Goal: Task Accomplishment & Management: Complete application form

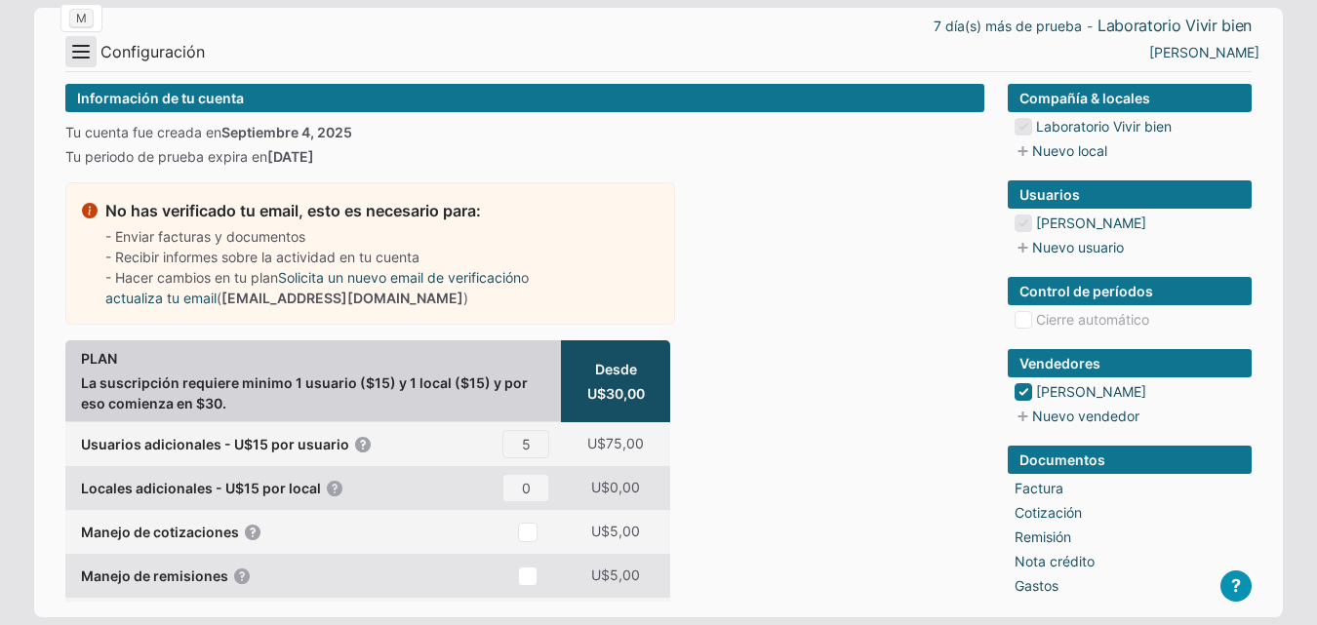
click at [77, 46] on button "Menu" at bounding box center [80, 51] width 31 height 31
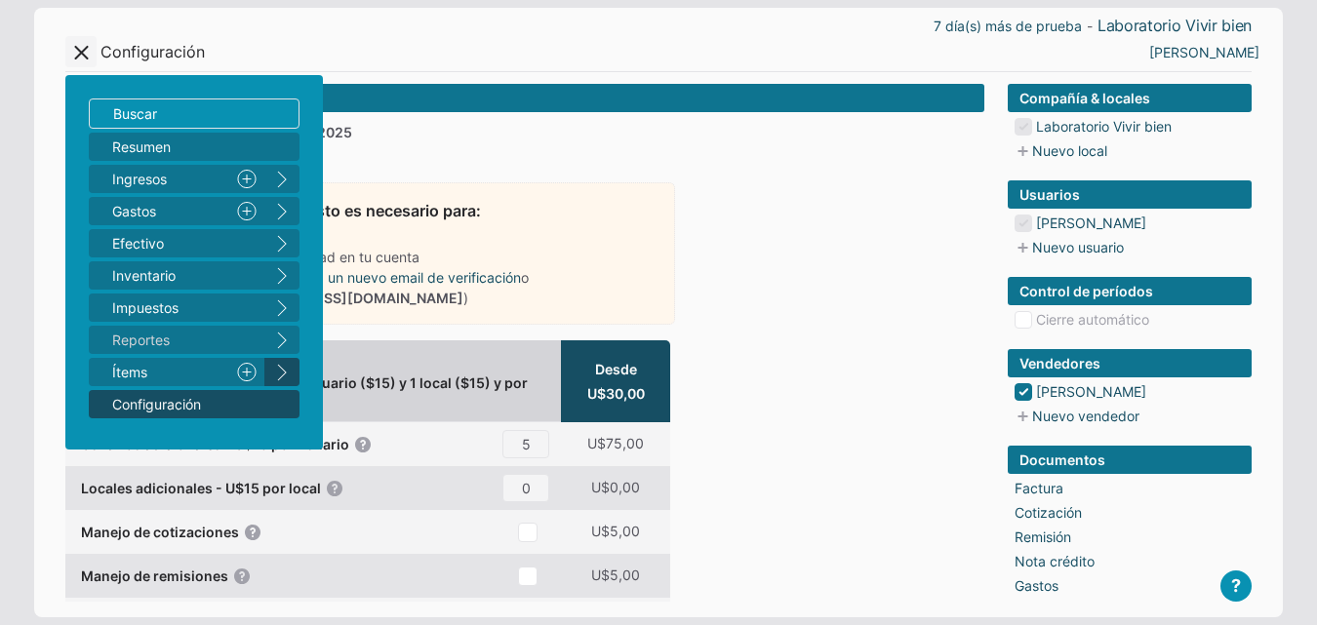
click at [286, 369] on button "right" at bounding box center [281, 372] width 35 height 28
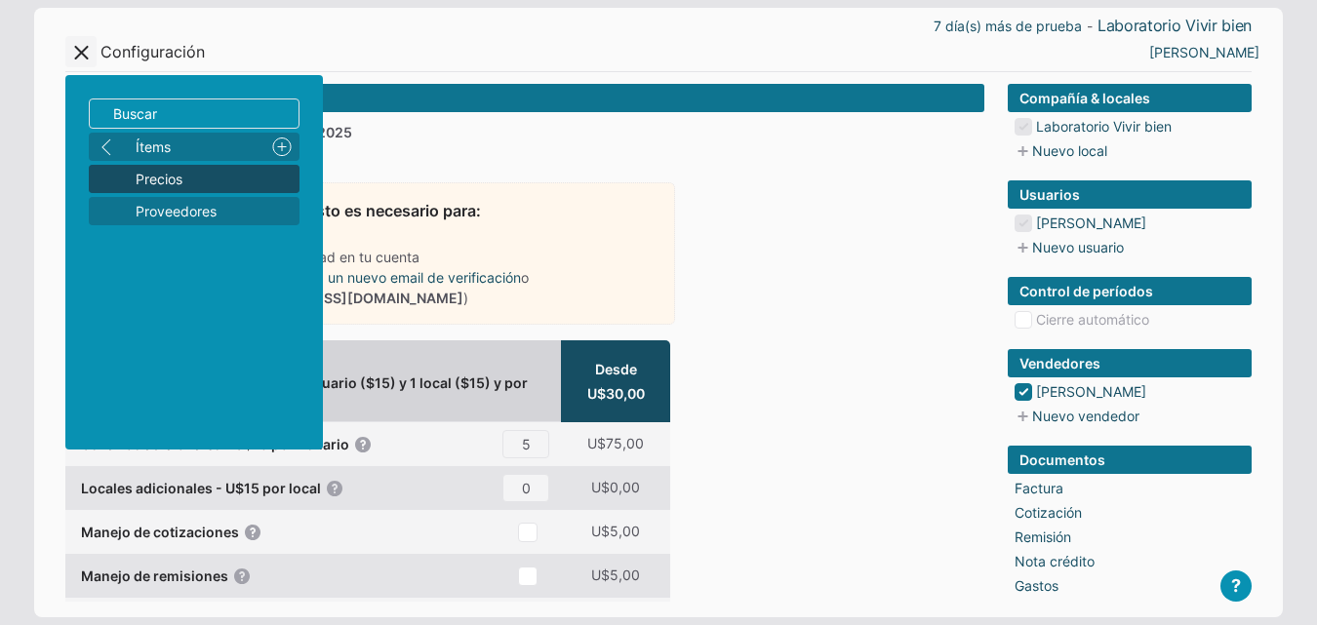
click at [222, 186] on span "Precios" at bounding box center [214, 179] width 156 height 20
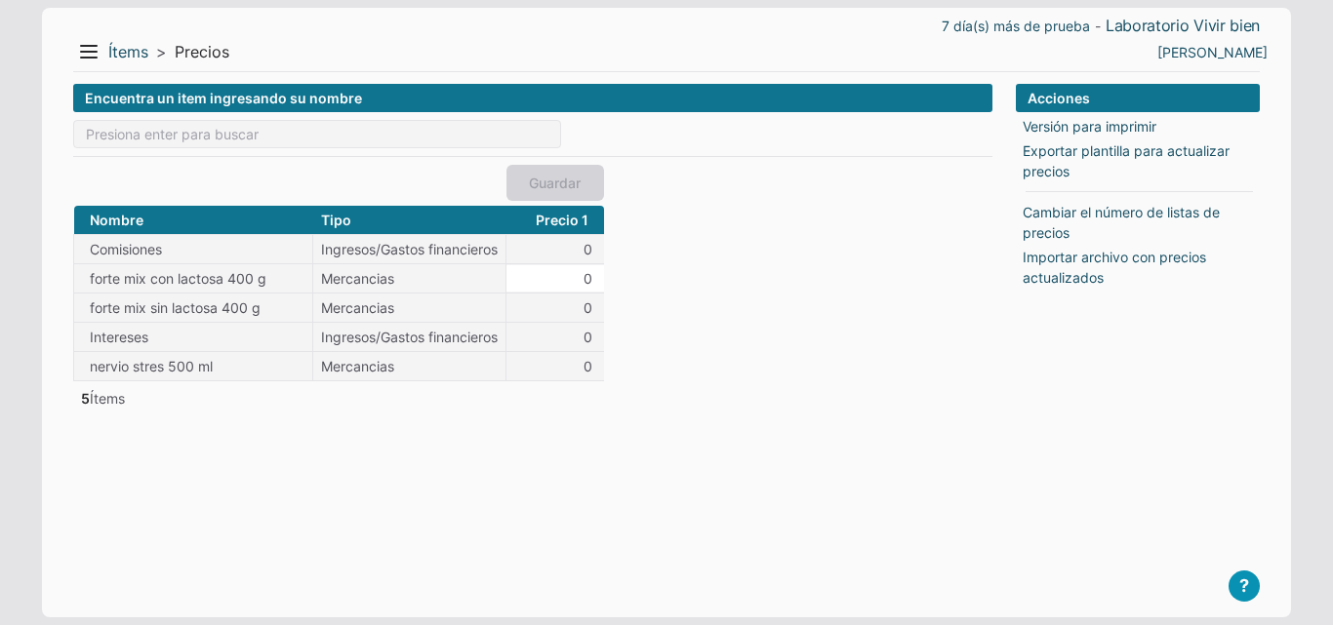
click at [585, 276] on input "0" at bounding box center [555, 278] width 98 height 26
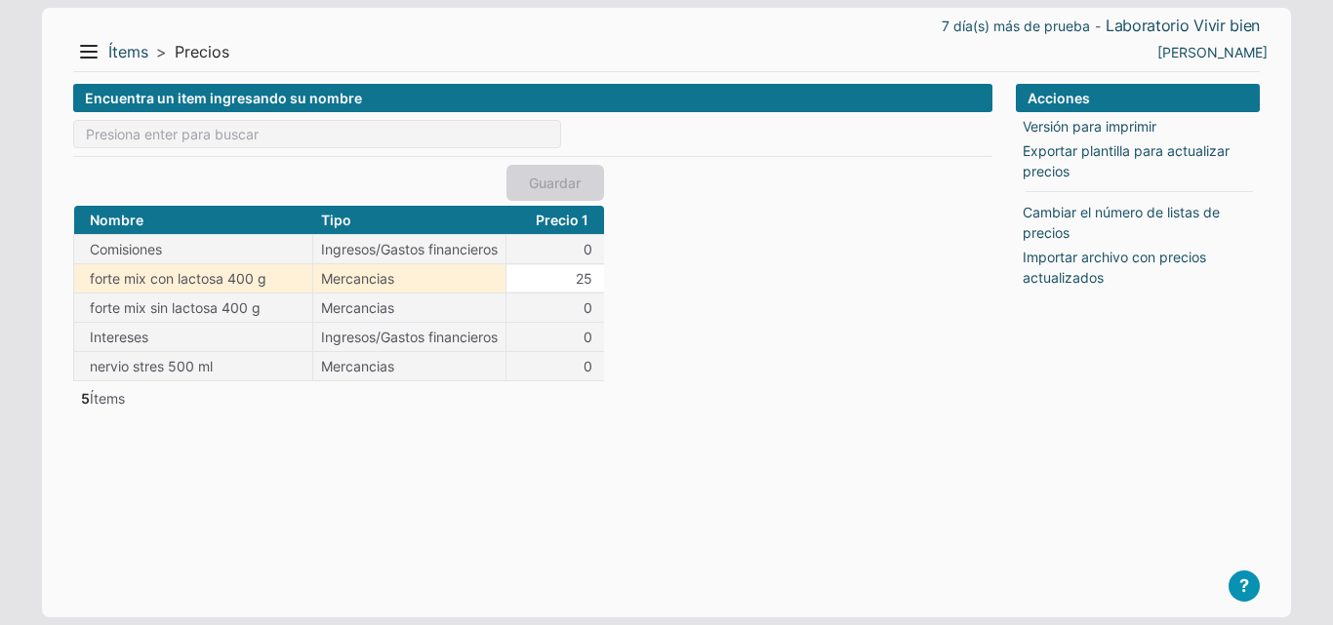
type input "25"
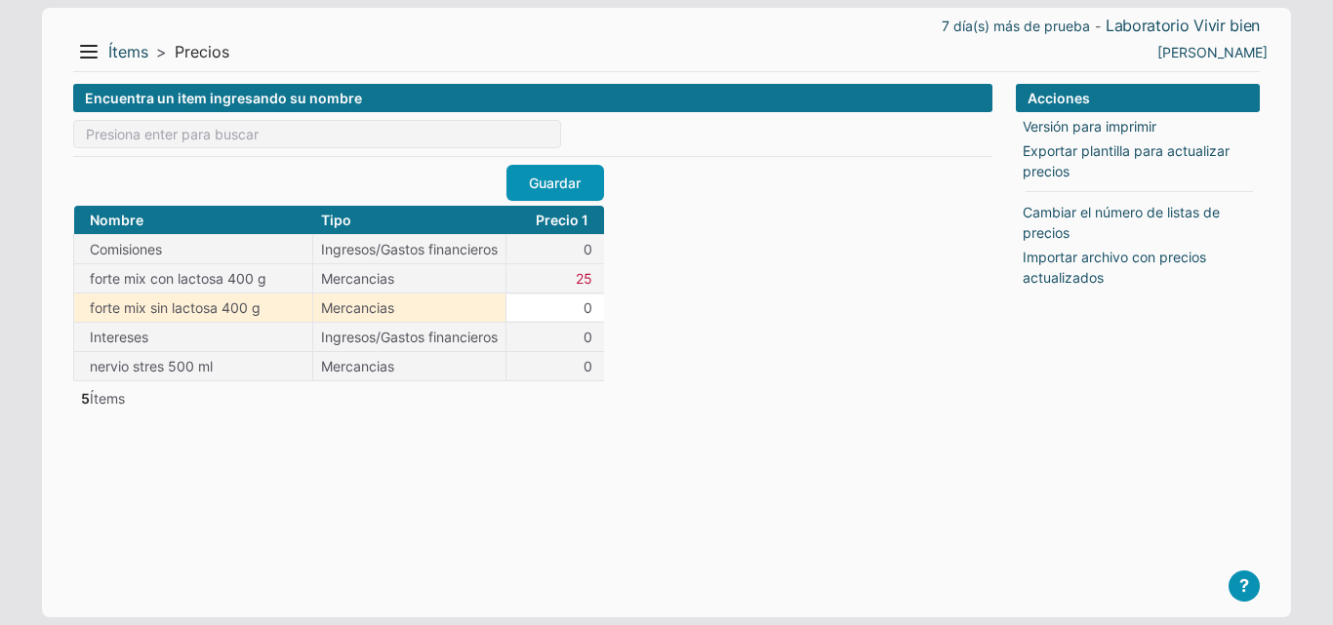
click at [588, 306] on input "0" at bounding box center [555, 308] width 98 height 26
type input "24"
drag, startPoint x: 636, startPoint y: 413, endPoint x: 614, endPoint y: 424, distance: 25.3
click at [636, 415] on div "Encuentra un item ingresando su nombre Guardar Nombre Tipo Precio 1 Comisiones …" at bounding box center [532, 335] width 919 height 503
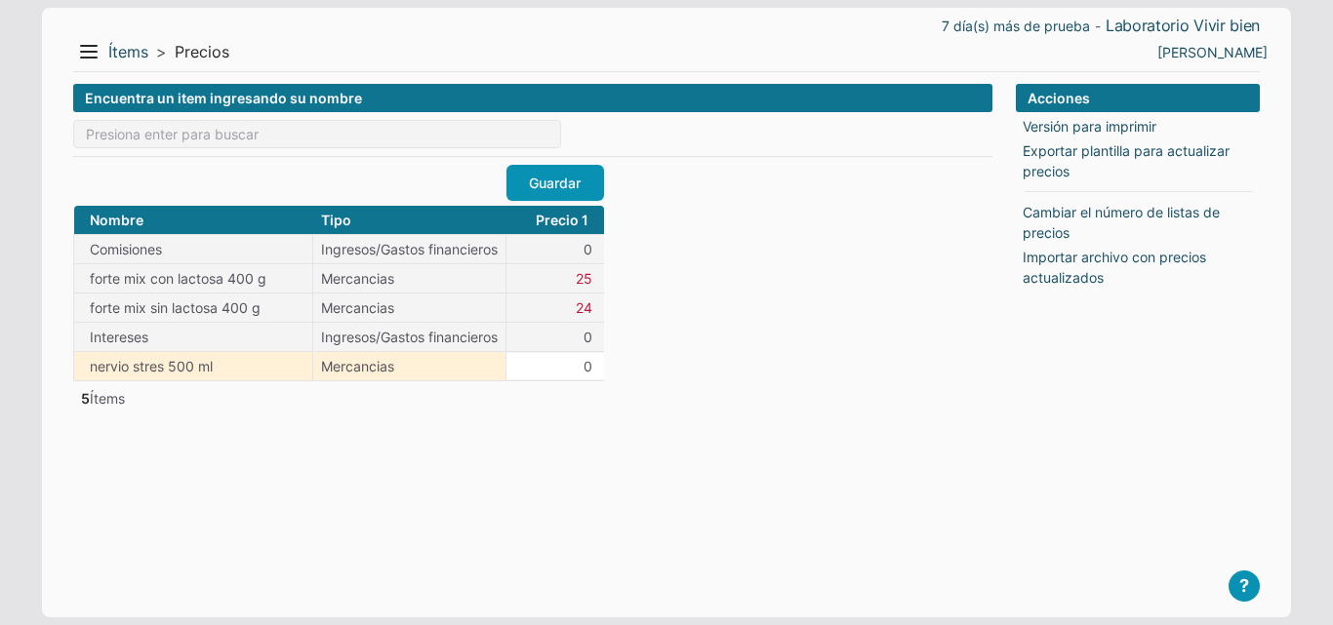
click at [593, 366] on input "0" at bounding box center [555, 366] width 98 height 26
type input "50"
click at [670, 384] on div "Encuentra un item ingresando su nombre Guardar Nombre Tipo Precio 1 Comisiones …" at bounding box center [532, 335] width 919 height 503
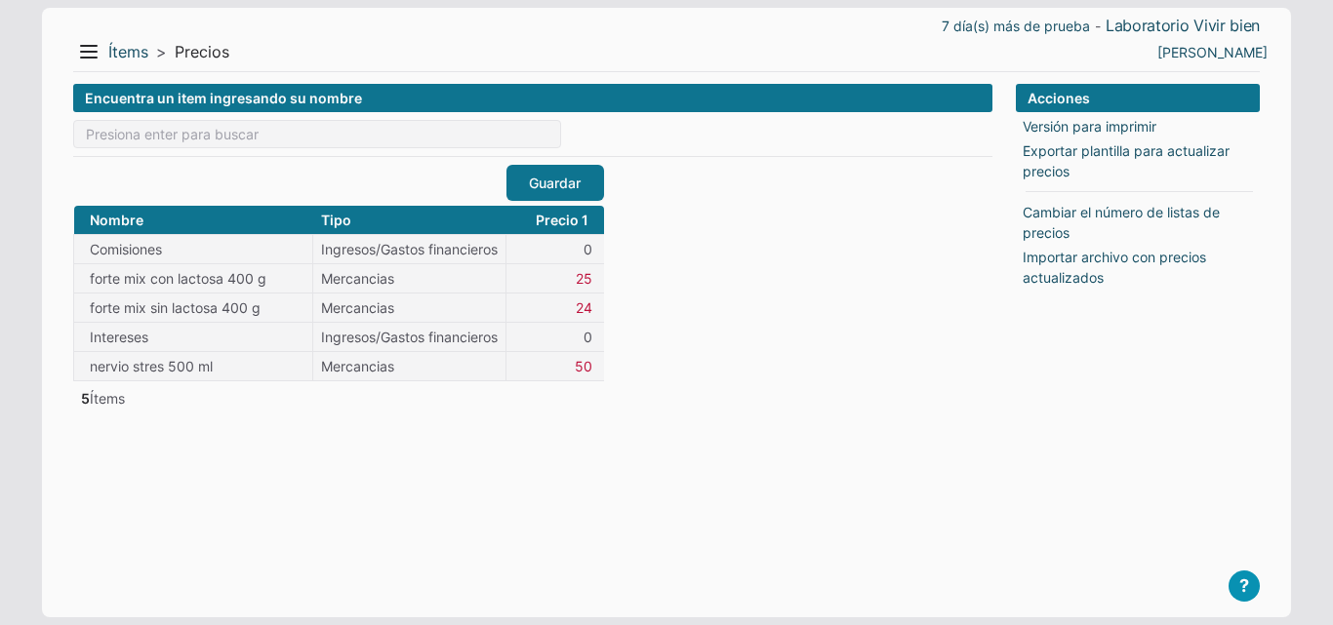
click at [589, 172] on link "Guardar" at bounding box center [555, 183] width 98 height 36
click at [86, 58] on button "Menu" at bounding box center [88, 51] width 31 height 31
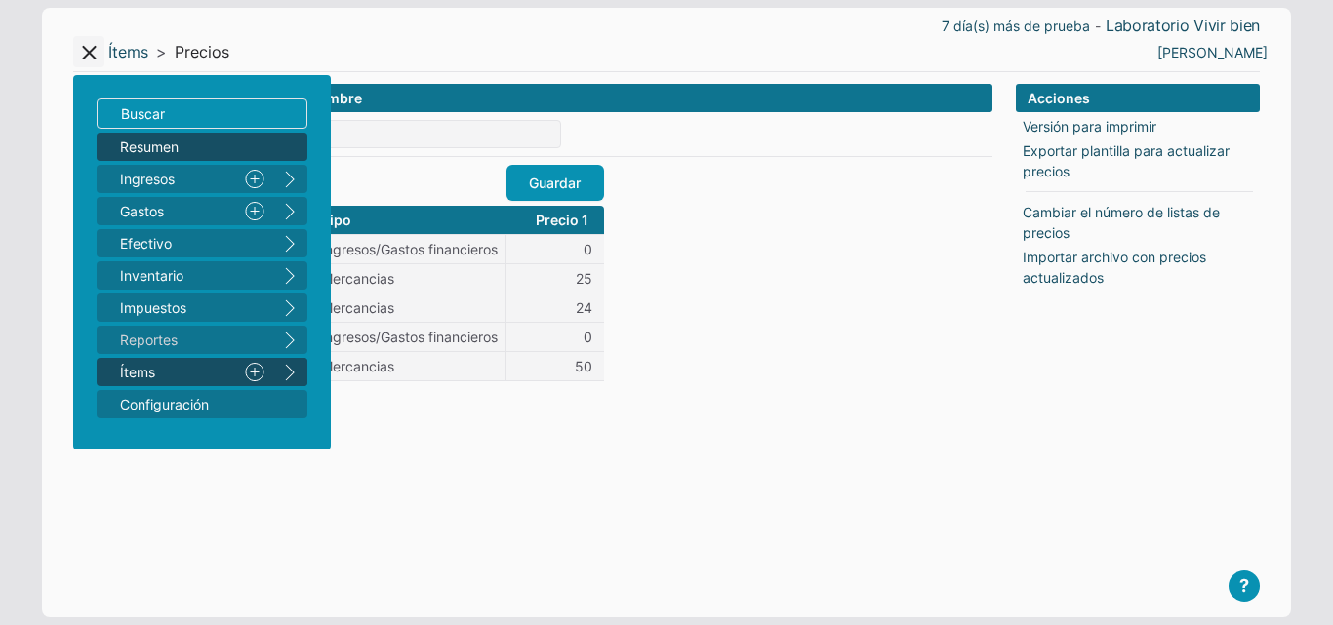
click at [189, 152] on span "Resumen" at bounding box center [192, 147] width 144 height 20
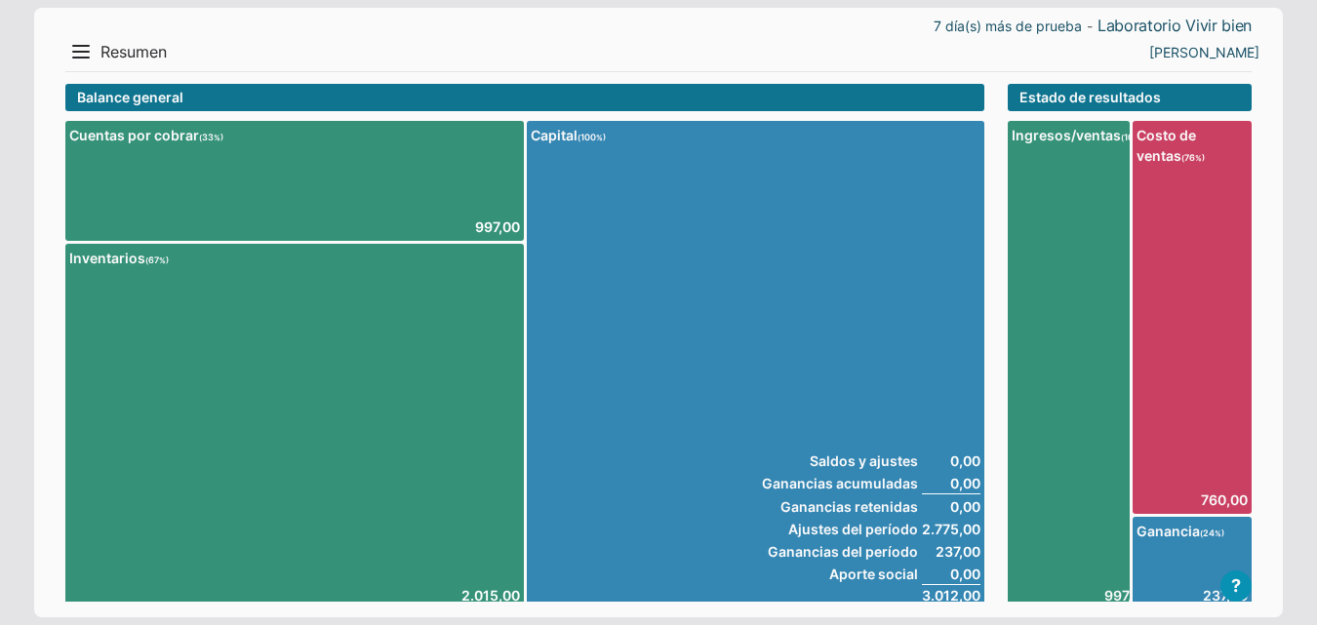
click at [61, 40] on div "7 día(s) más de prueba - Laboratorio Vivir bien Menu Resumen Ingresos 1 Nuevo r…" at bounding box center [658, 379] width 1249 height 742
click at [69, 43] on button "Menu" at bounding box center [80, 51] width 31 height 31
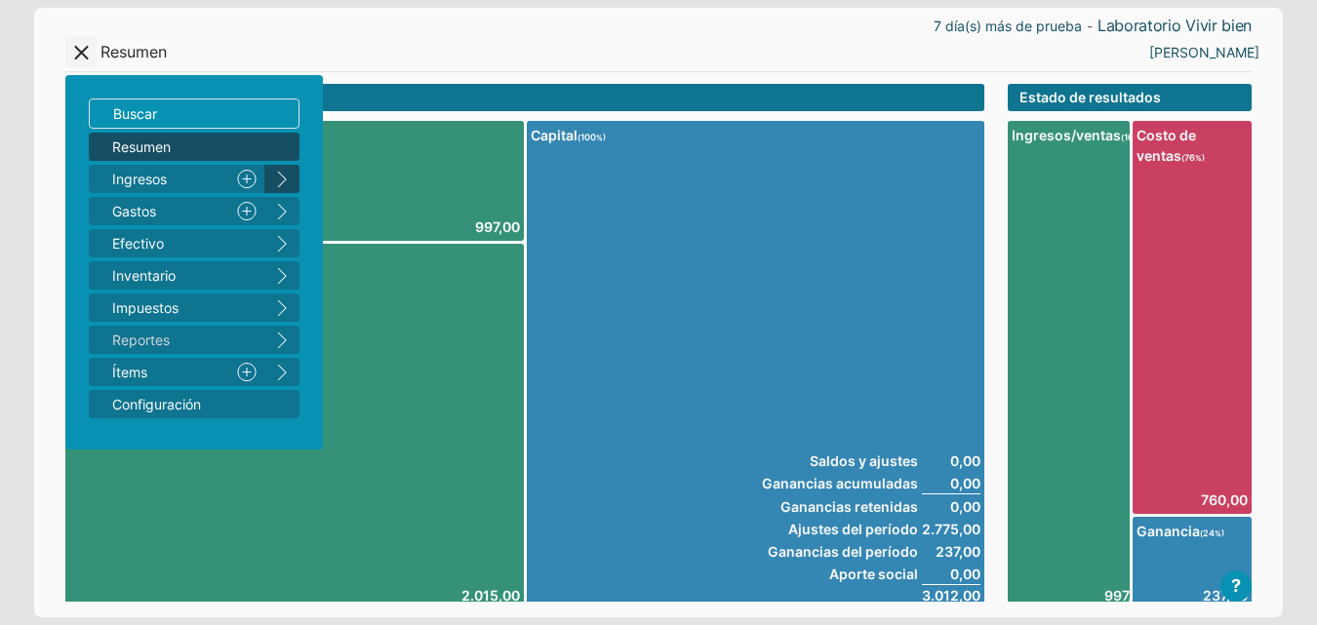
click at [286, 185] on button "right" at bounding box center [281, 179] width 35 height 28
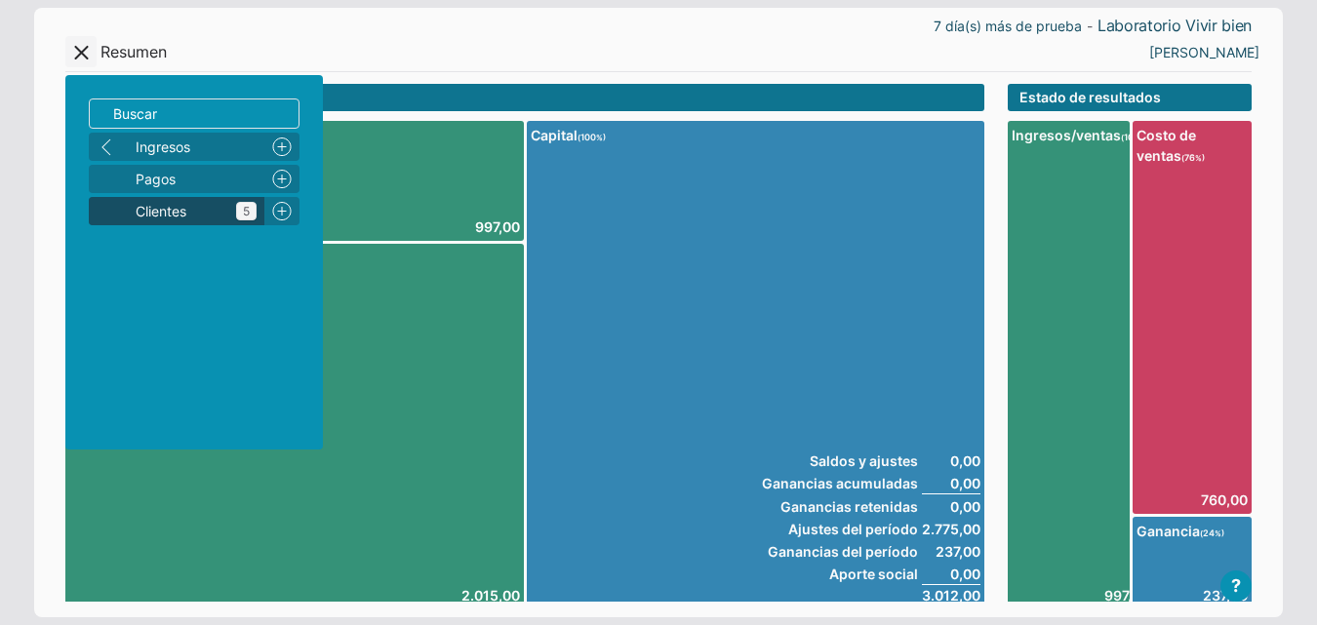
click at [217, 215] on span "Clientes 5" at bounding box center [196, 211] width 121 height 20
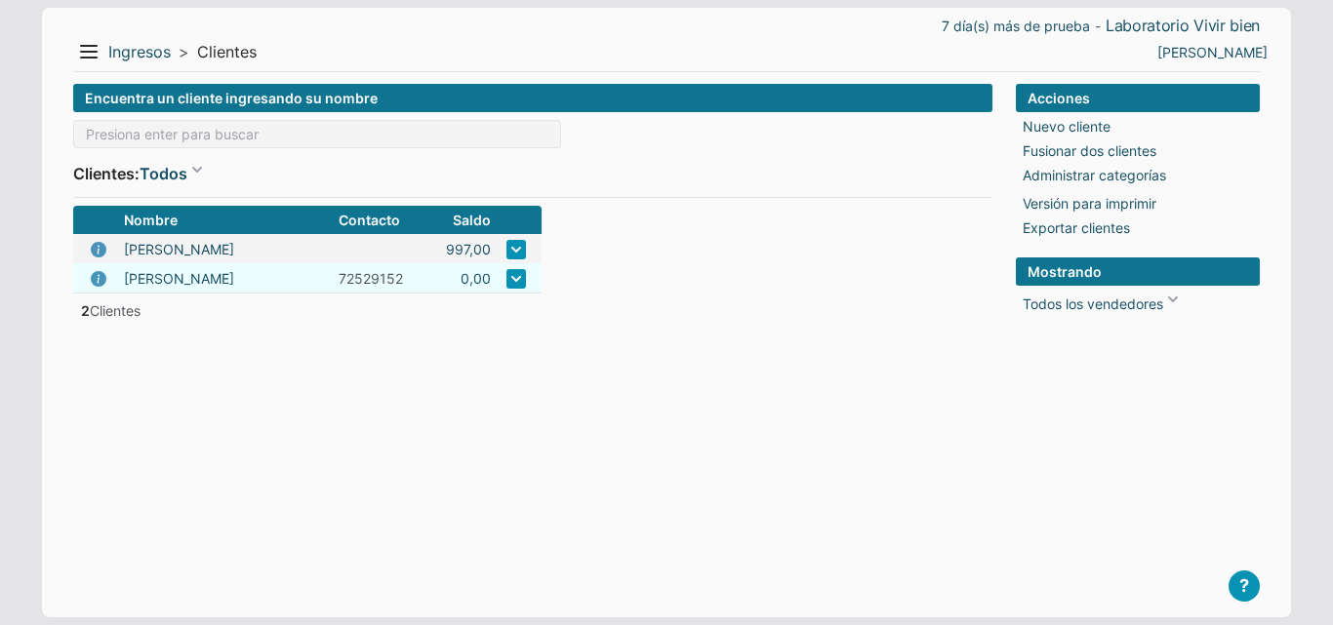
click at [296, 281] on td "bladimir" at bounding box center [223, 278] width 215 height 30
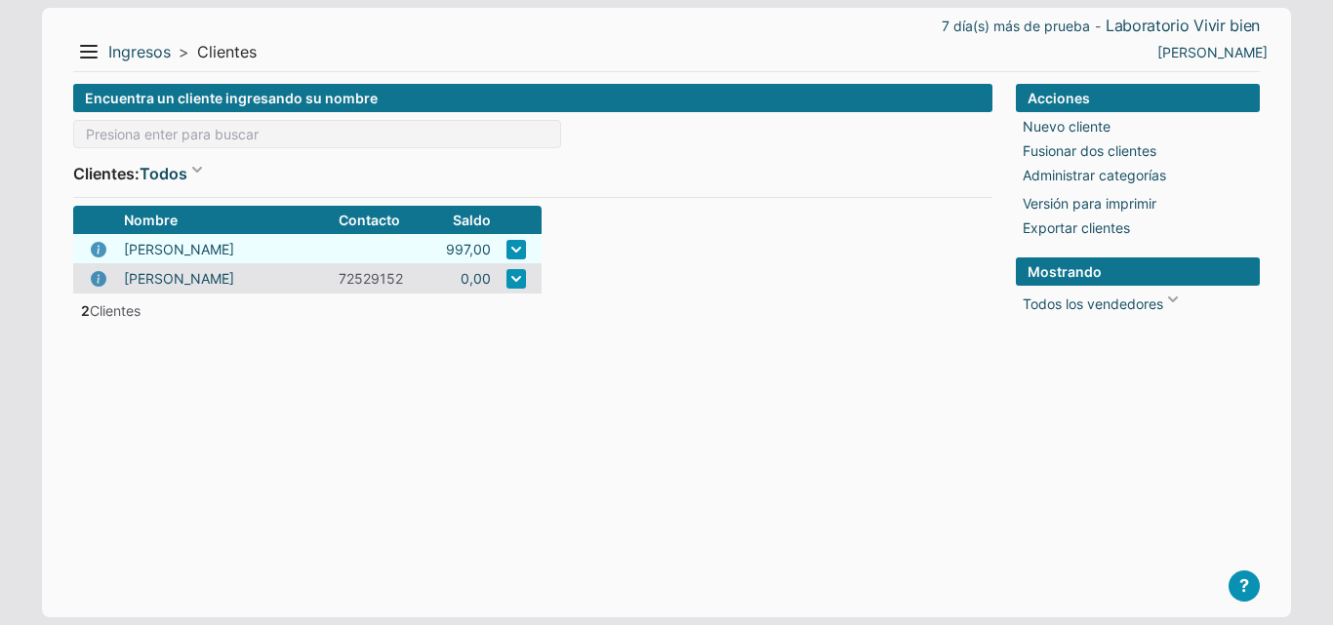
click at [511, 253] on link at bounding box center [516, 250] width 20 height 20
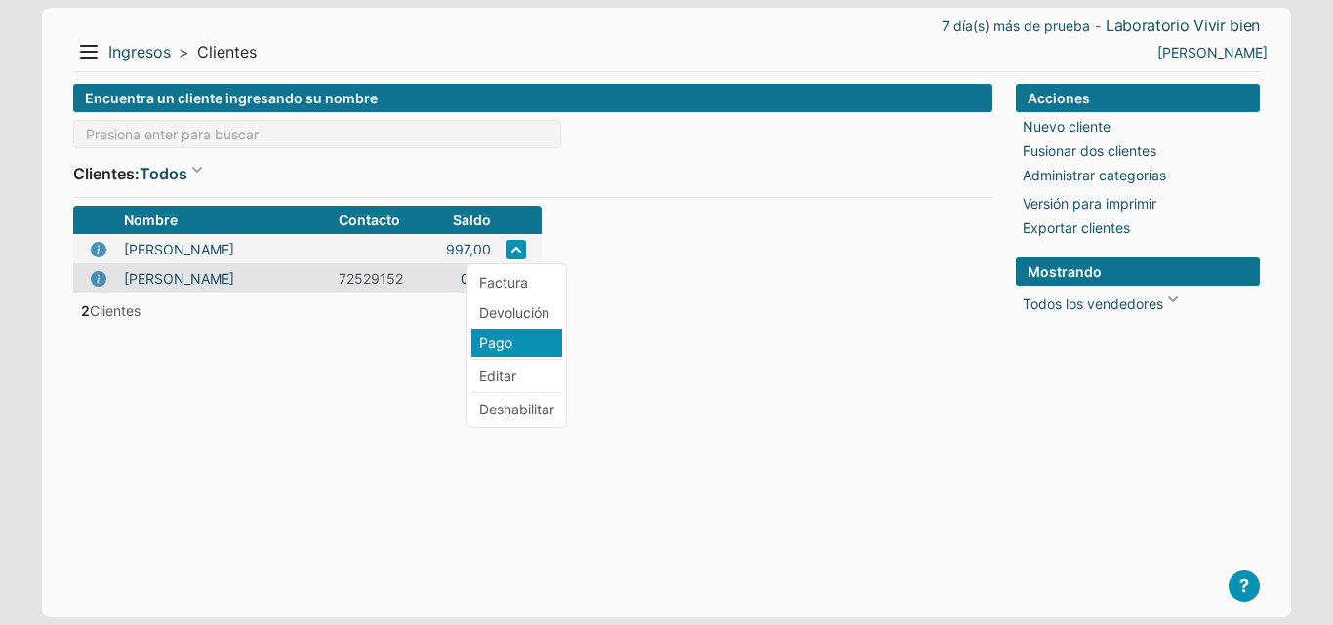
click at [498, 349] on li "Pago" at bounding box center [516, 343] width 91 height 28
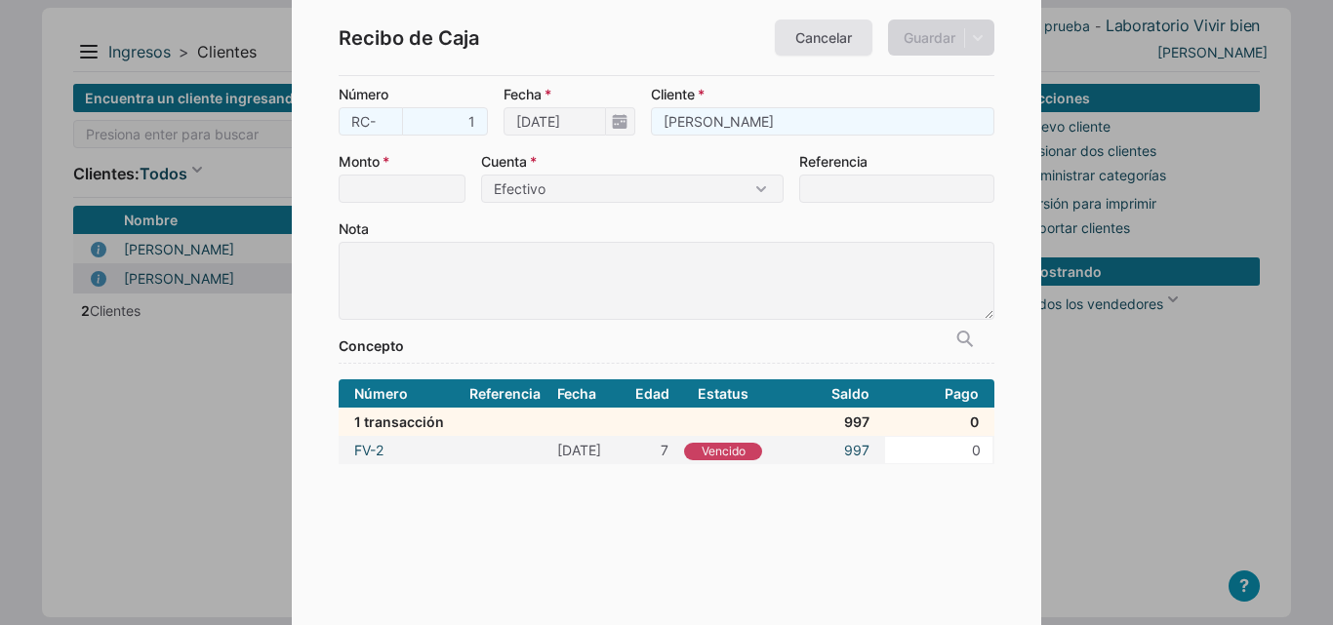
drag, startPoint x: 555, startPoint y: 41, endPoint x: 874, endPoint y: 62, distance: 319.8
click at [874, 62] on div "Recibo de Caja Cancelar Guardar Guardar y ver documento Guardar y agregar nueva…" at bounding box center [667, 38] width 656 height 76
click at [838, 44] on link "Cancelar" at bounding box center [824, 38] width 98 height 36
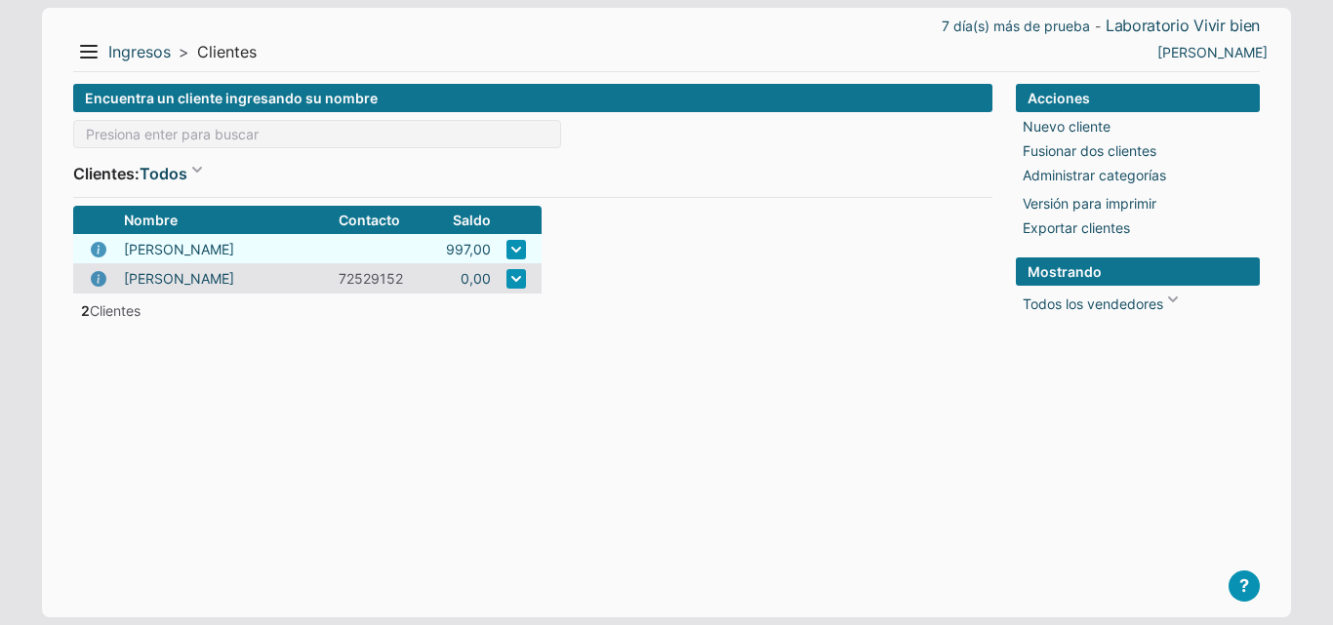
click at [506, 247] on link at bounding box center [516, 250] width 20 height 20
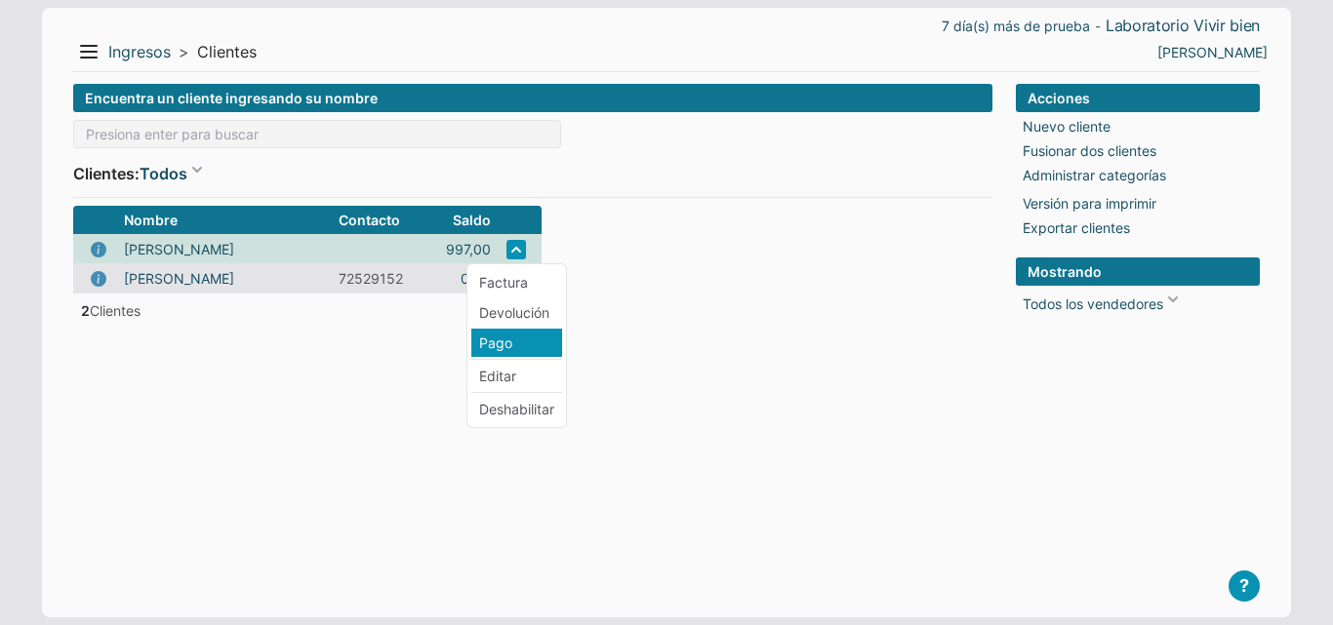
click at [527, 345] on li "Pago" at bounding box center [516, 343] width 91 height 28
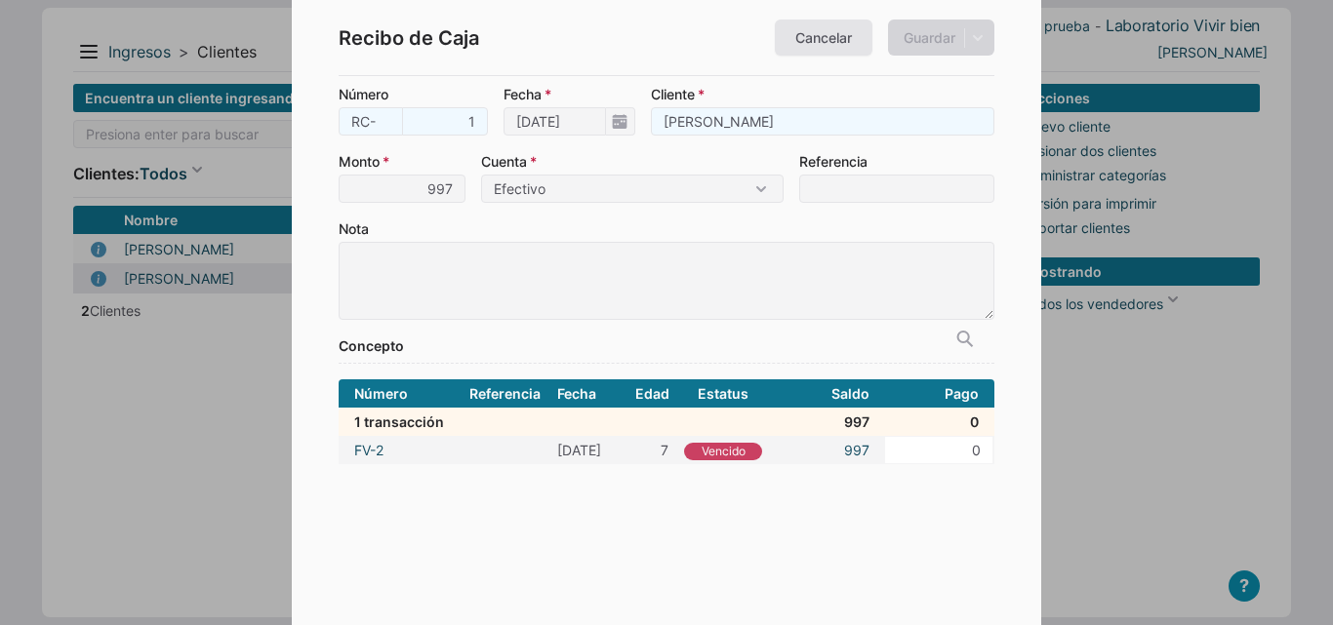
type input "997"
click at [656, 226] on label "Nota" at bounding box center [667, 269] width 656 height 101
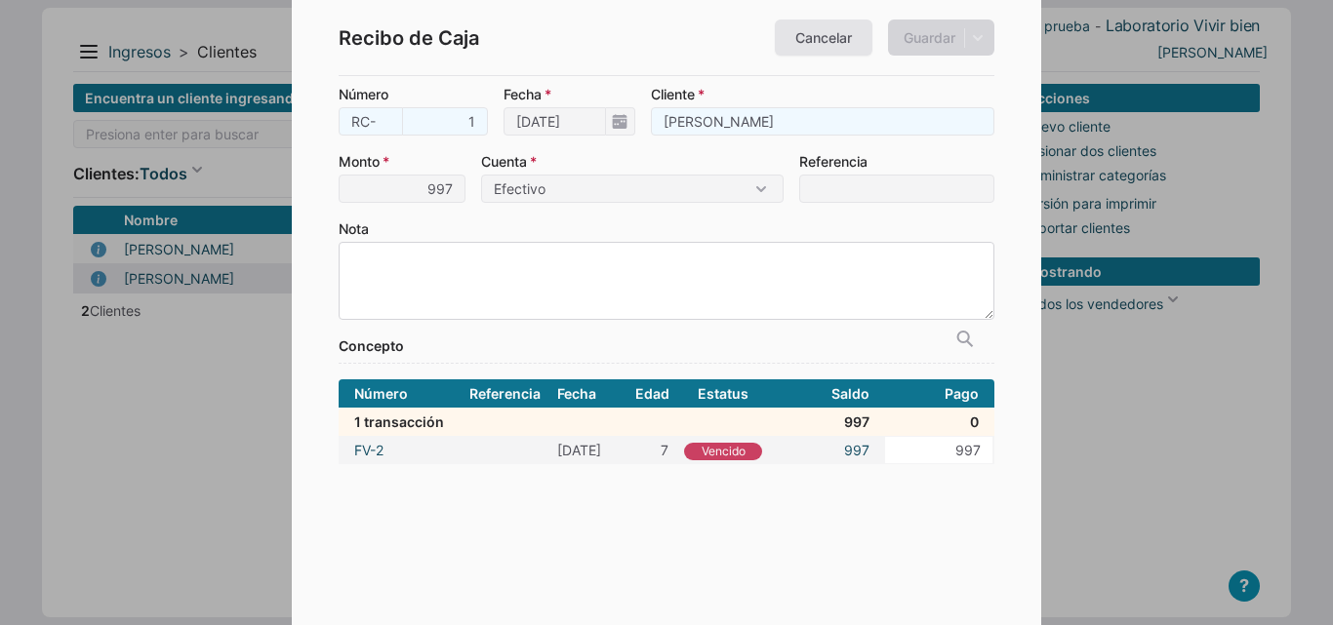
click at [656, 242] on textarea "Nota" at bounding box center [667, 281] width 656 height 78
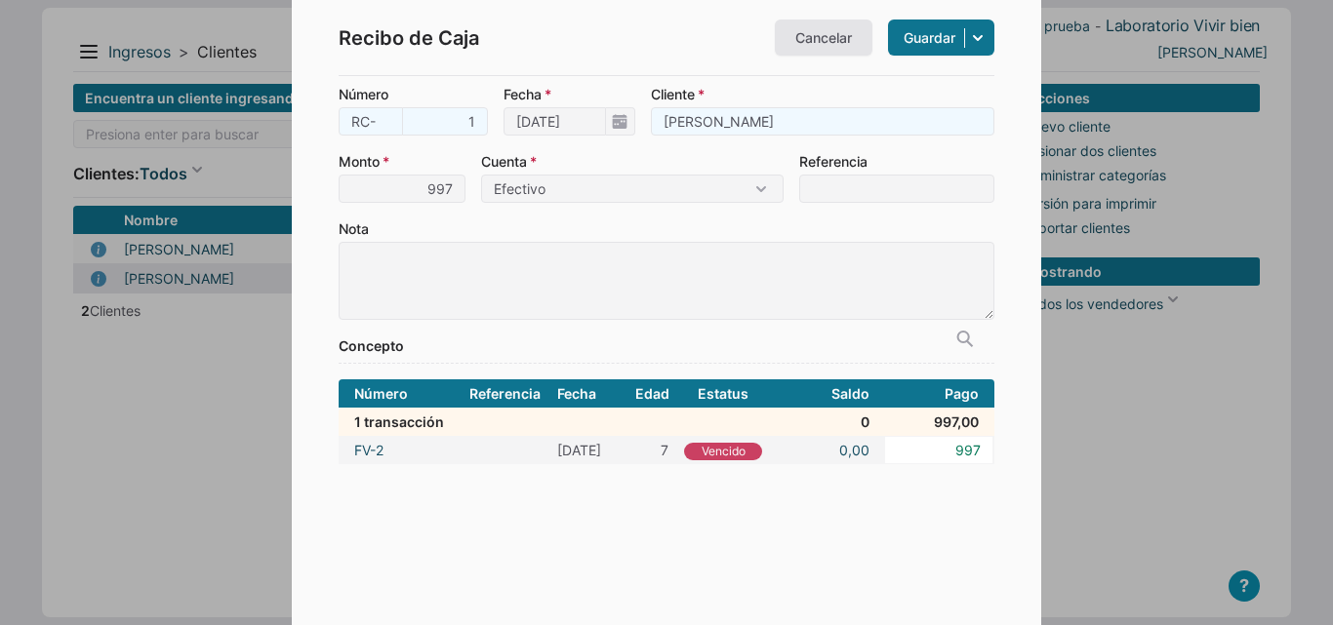
click at [926, 42] on link "Guardar" at bounding box center [941, 38] width 106 height 36
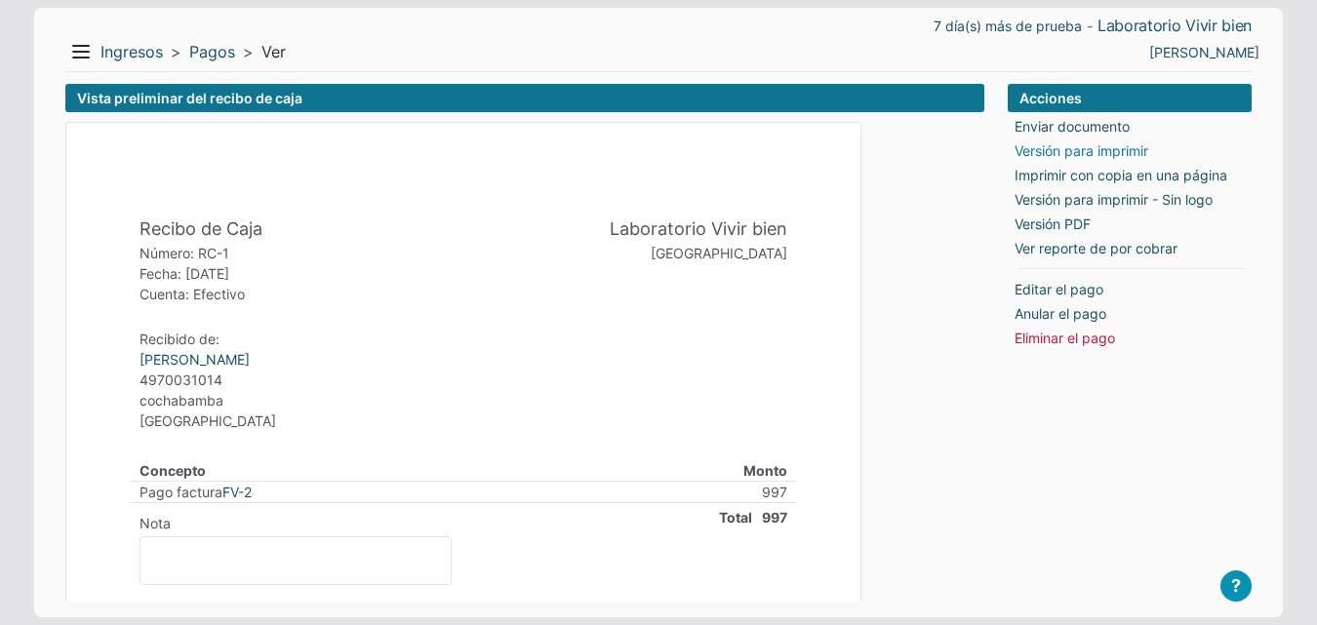
click at [1056, 155] on link "Versión para imprimir" at bounding box center [1082, 151] width 134 height 20
click at [67, 52] on button "Menu" at bounding box center [80, 51] width 31 height 31
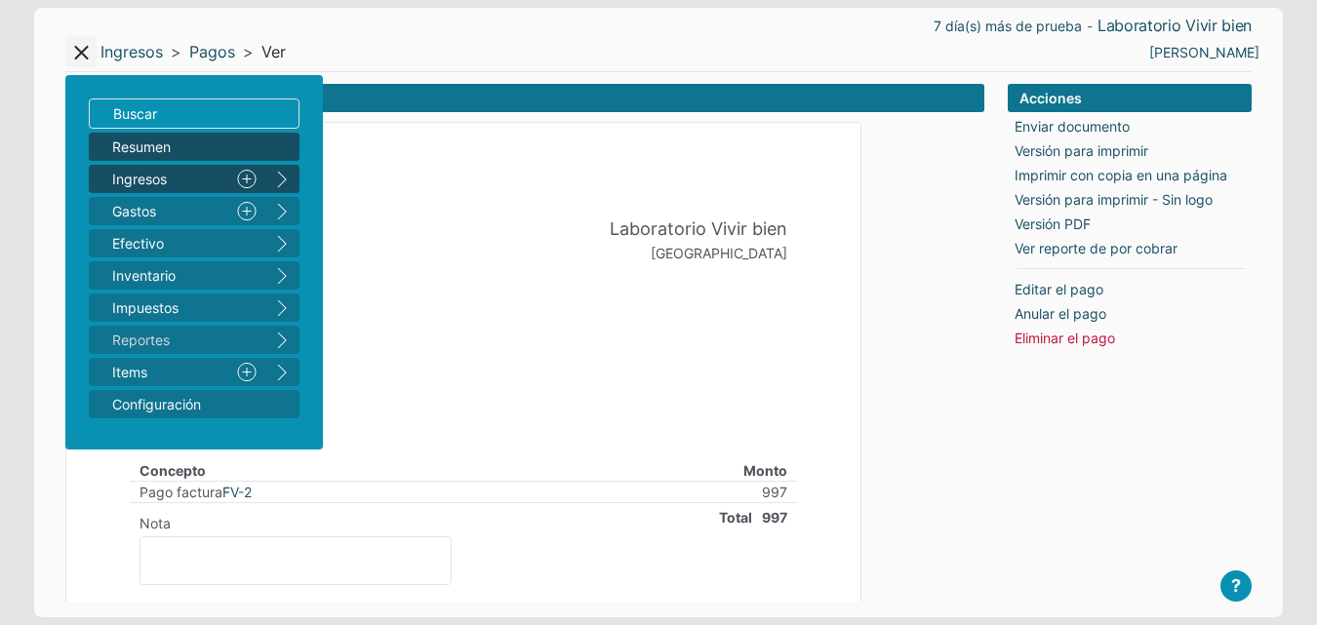
click at [115, 141] on span "Resumen" at bounding box center [184, 147] width 144 height 20
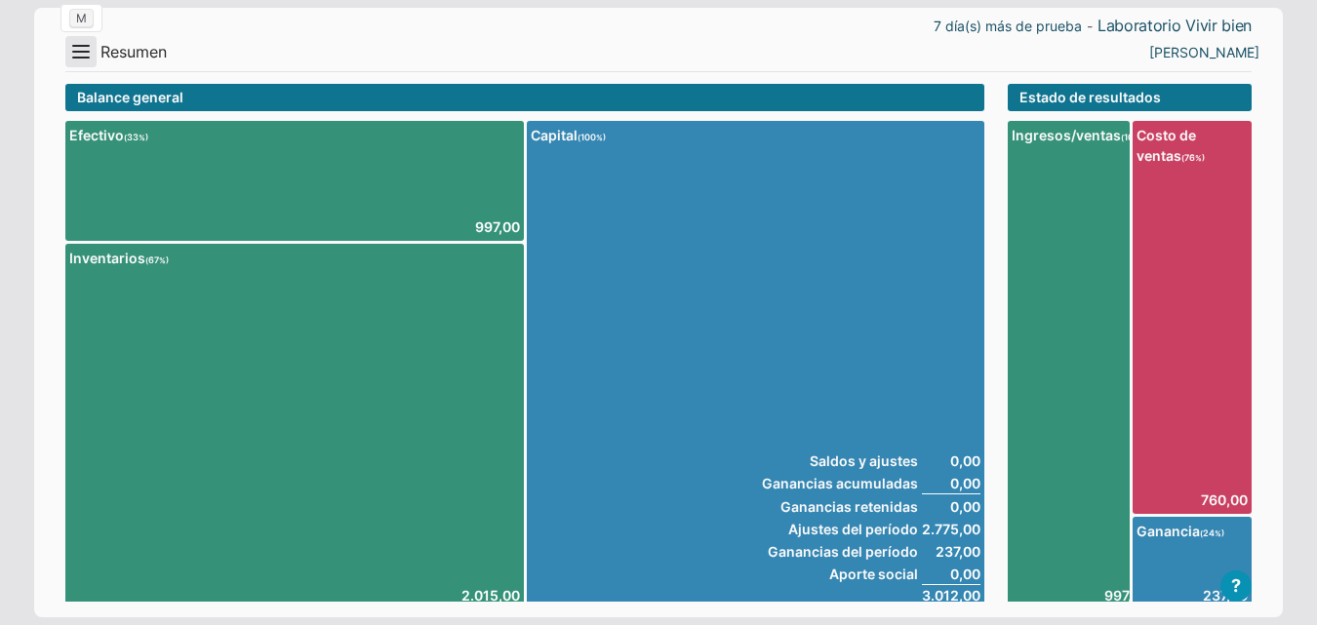
click at [66, 55] on button "Menu" at bounding box center [80, 51] width 31 height 31
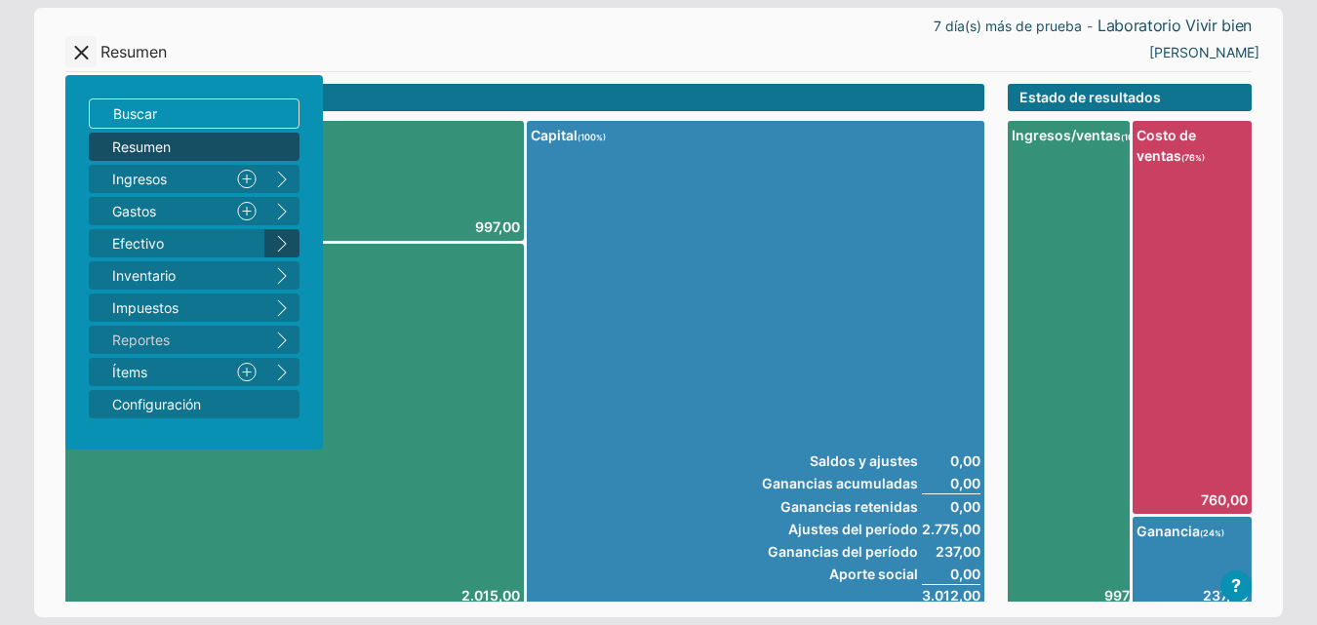
click at [290, 243] on button "right" at bounding box center [281, 243] width 35 height 28
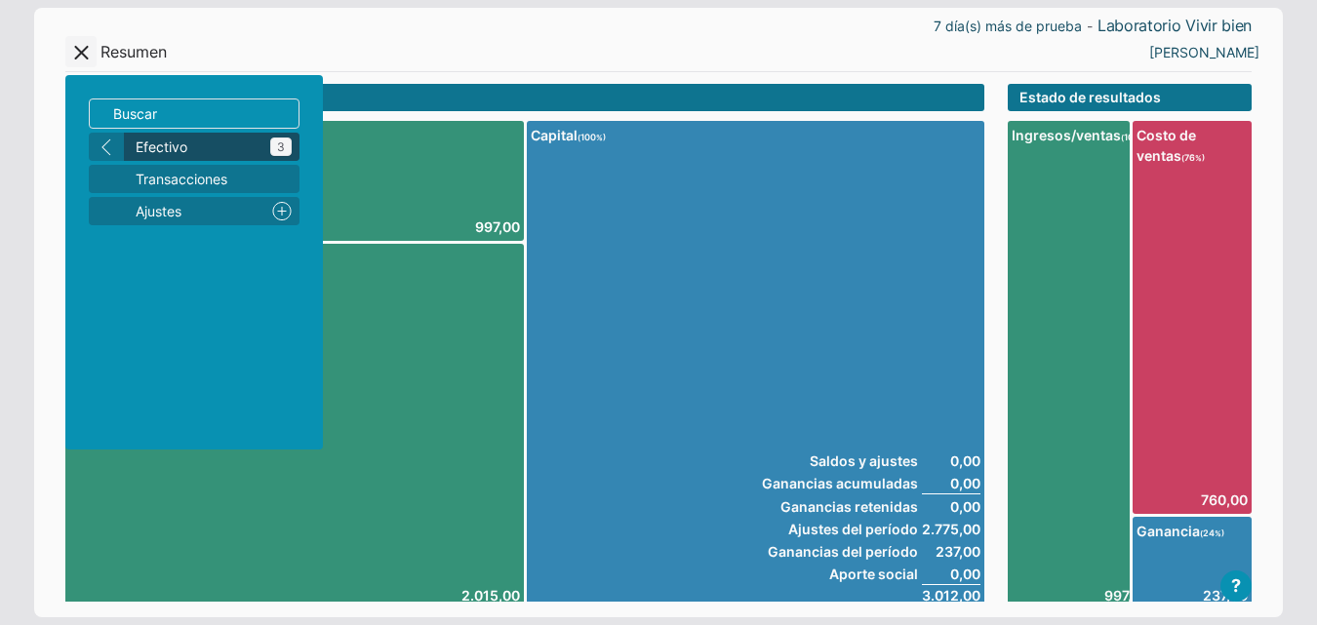
click at [170, 149] on span "Efectivo 3" at bounding box center [214, 147] width 156 height 20
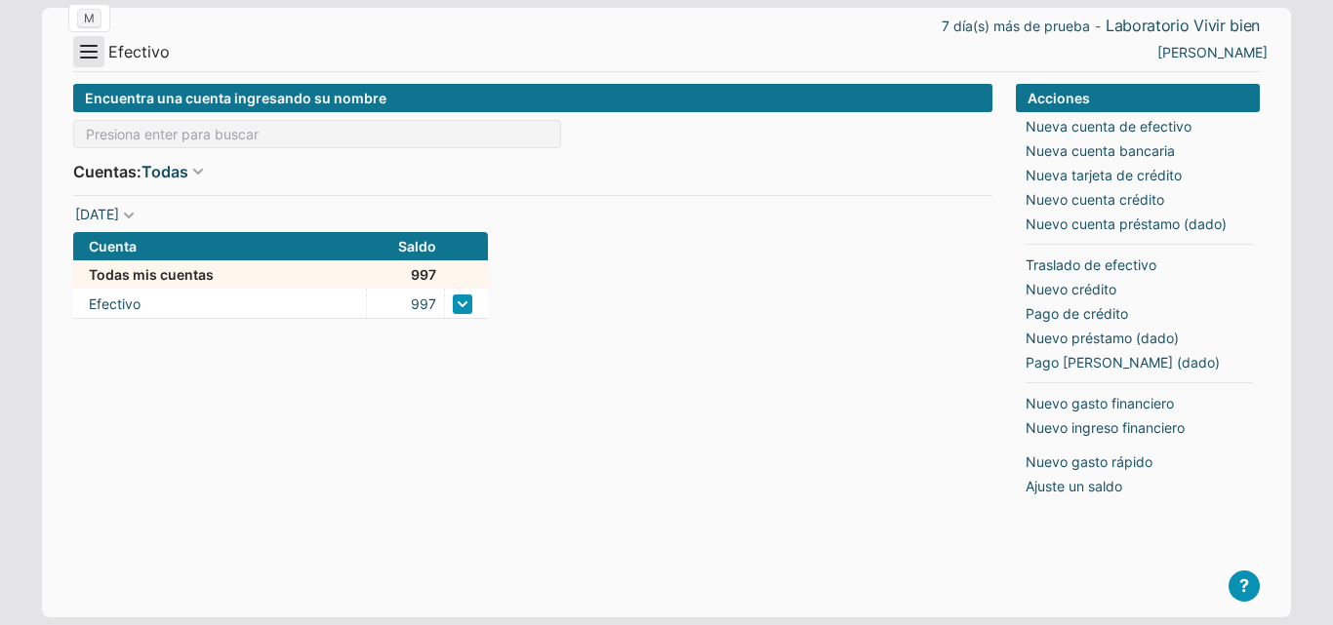
click at [93, 59] on button "Menu" at bounding box center [88, 51] width 31 height 31
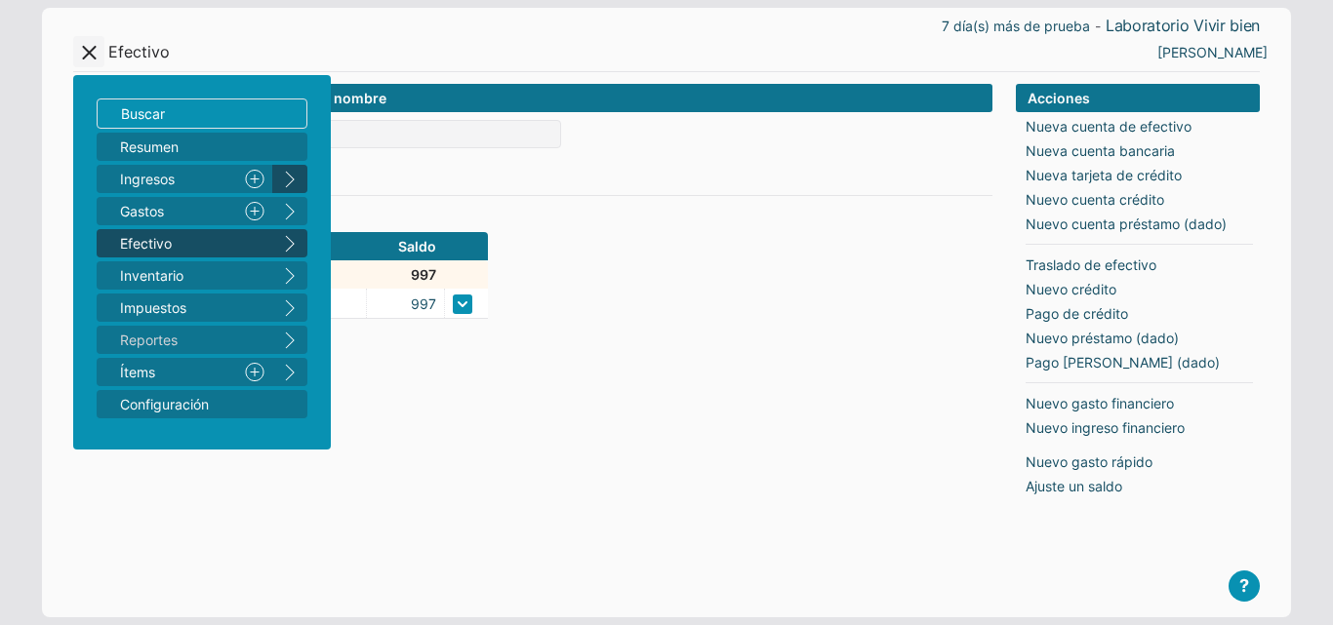
click at [282, 177] on button "right" at bounding box center [289, 179] width 35 height 28
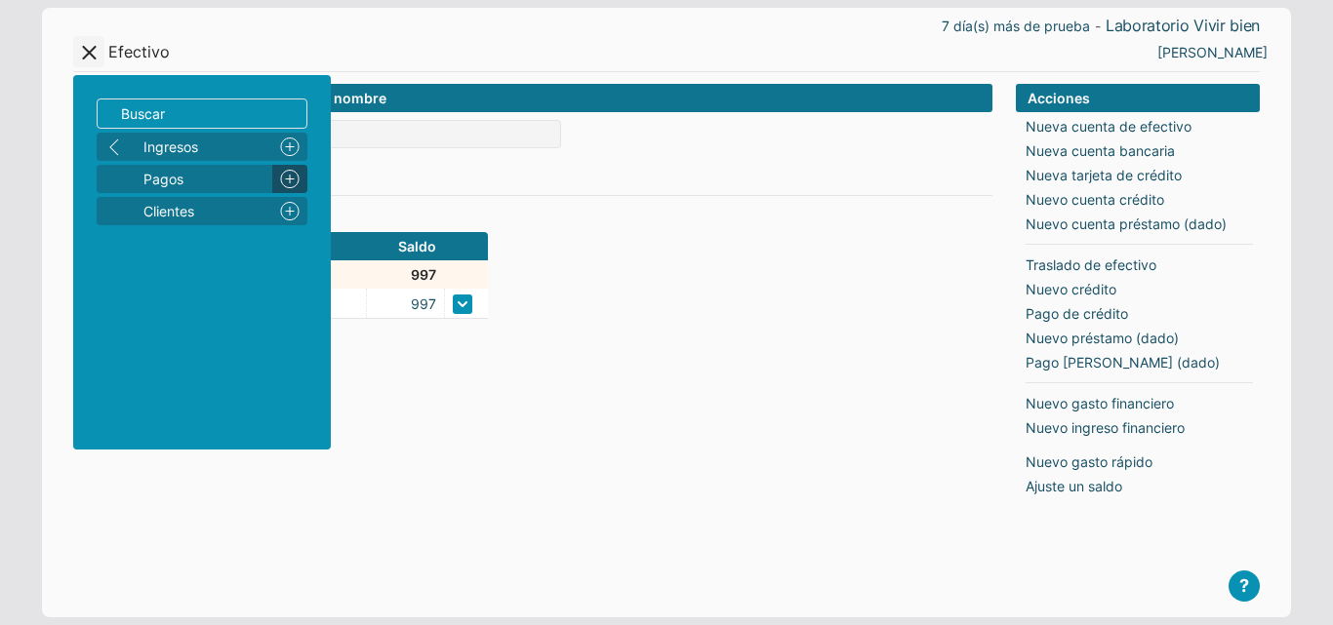
click at [287, 178] on link "Nuevo" at bounding box center [289, 179] width 35 height 28
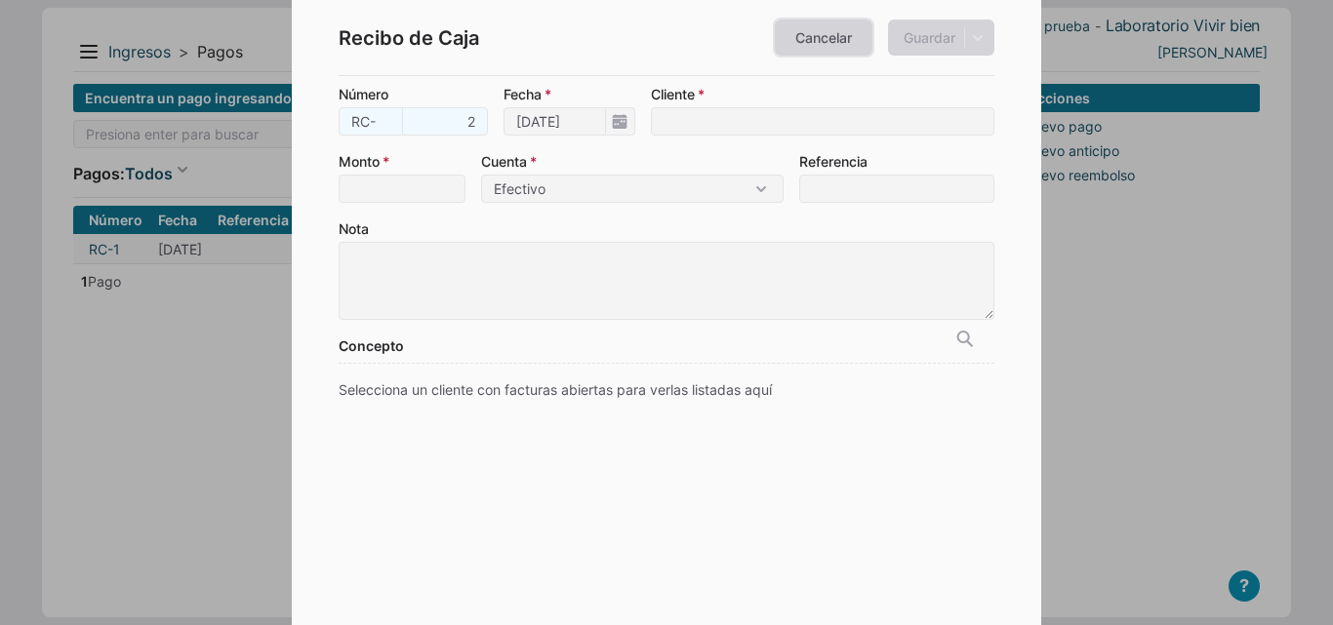
click at [804, 44] on link "Cancelar" at bounding box center [824, 38] width 98 height 36
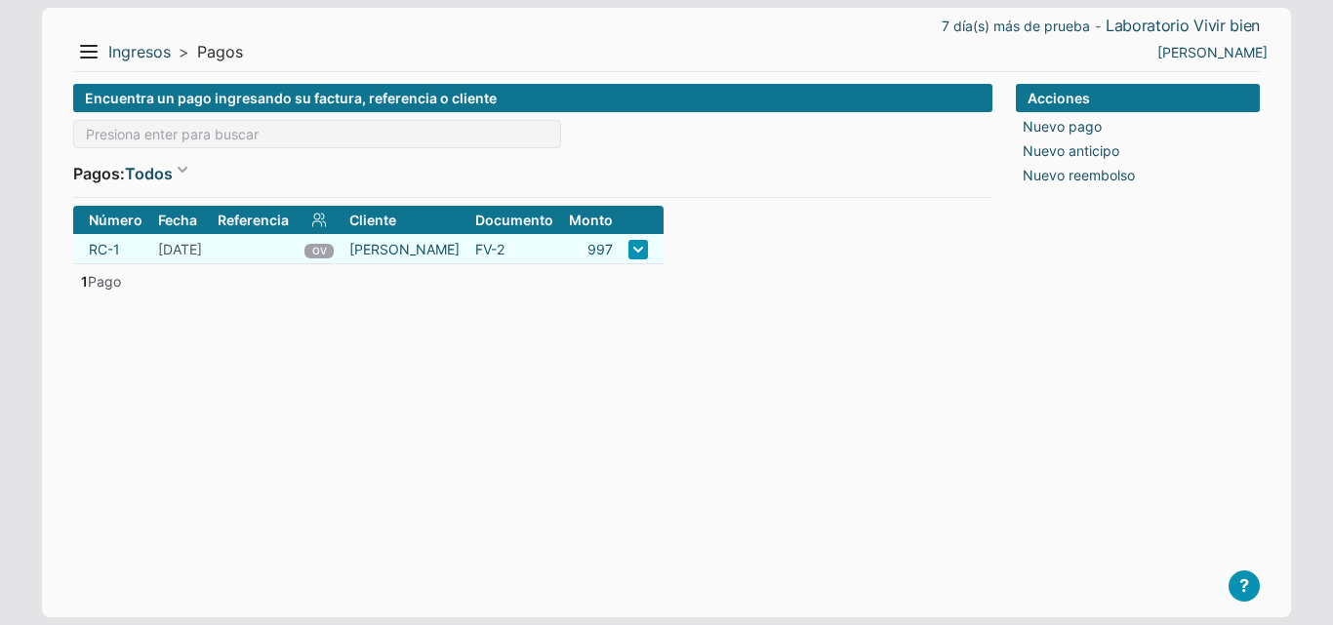
click at [628, 245] on link at bounding box center [638, 250] width 20 height 20
click at [94, 47] on button "Menu" at bounding box center [88, 51] width 31 height 31
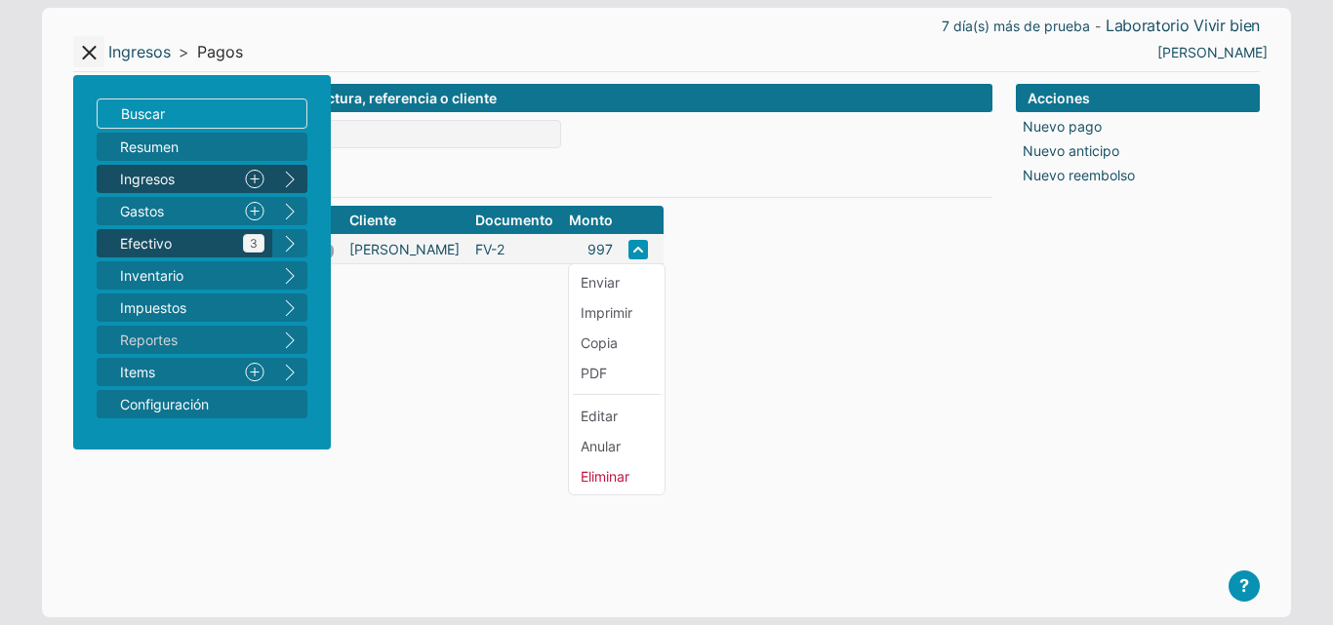
click at [213, 233] on span "Efectivo 3" at bounding box center [192, 243] width 144 height 20
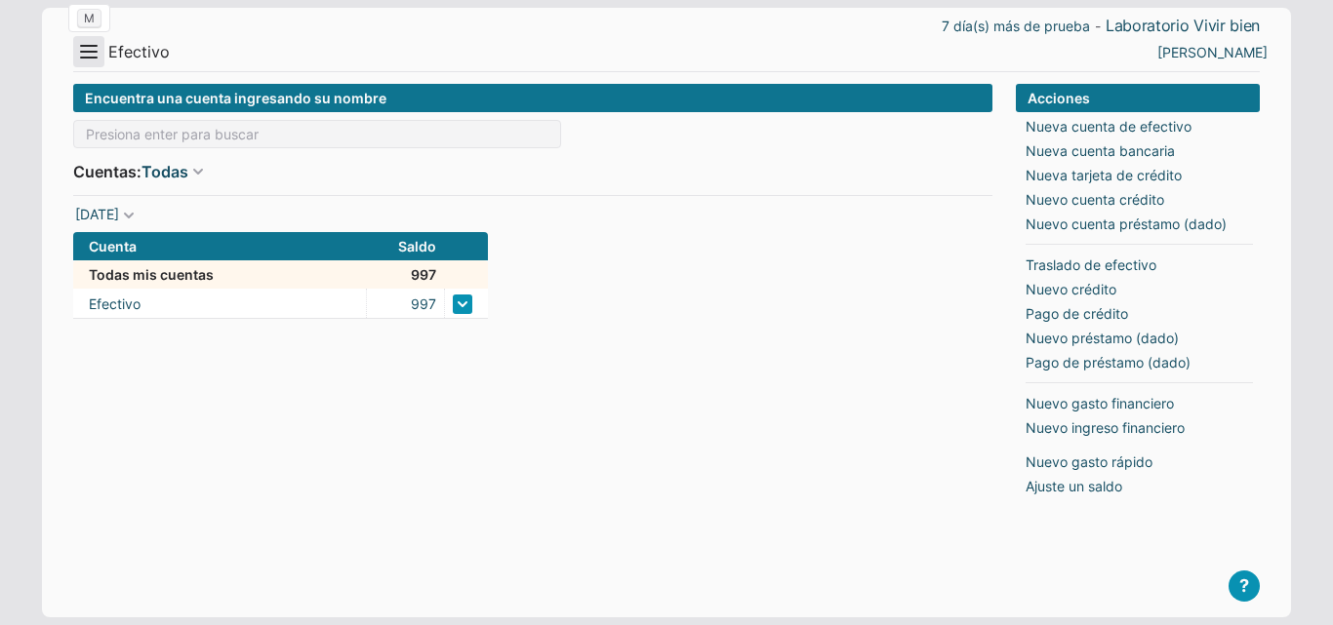
click at [96, 47] on button "Menu" at bounding box center [88, 51] width 31 height 31
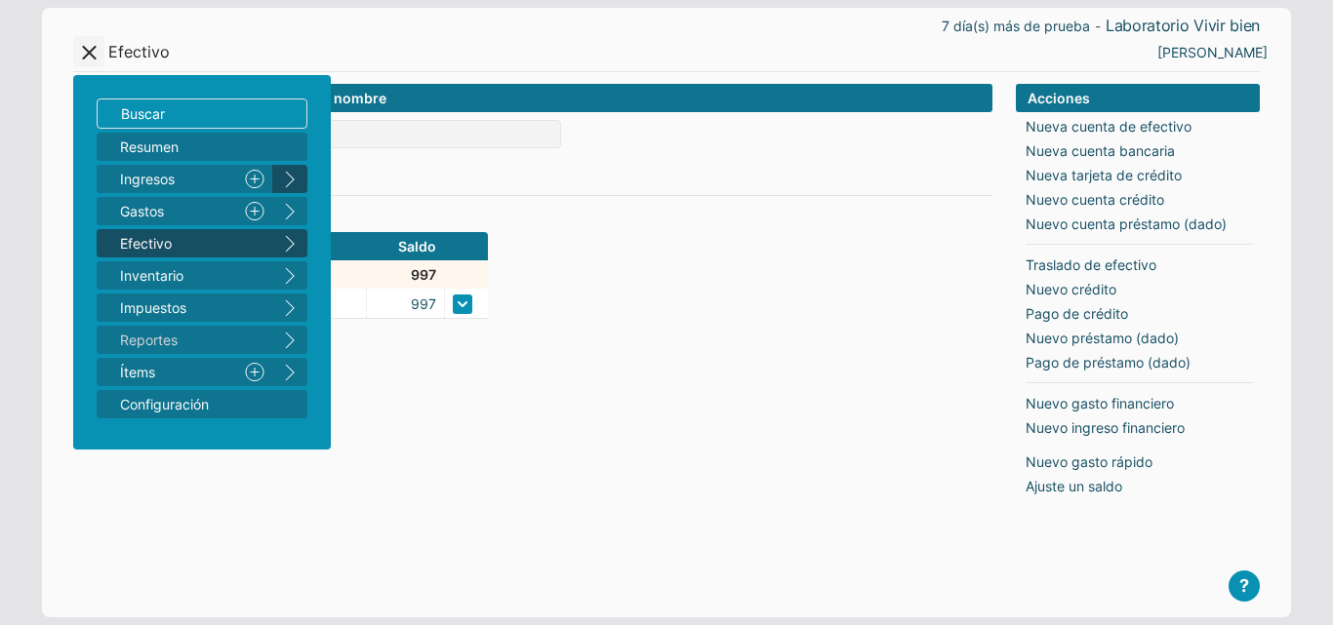
click at [297, 180] on button "right" at bounding box center [289, 179] width 35 height 28
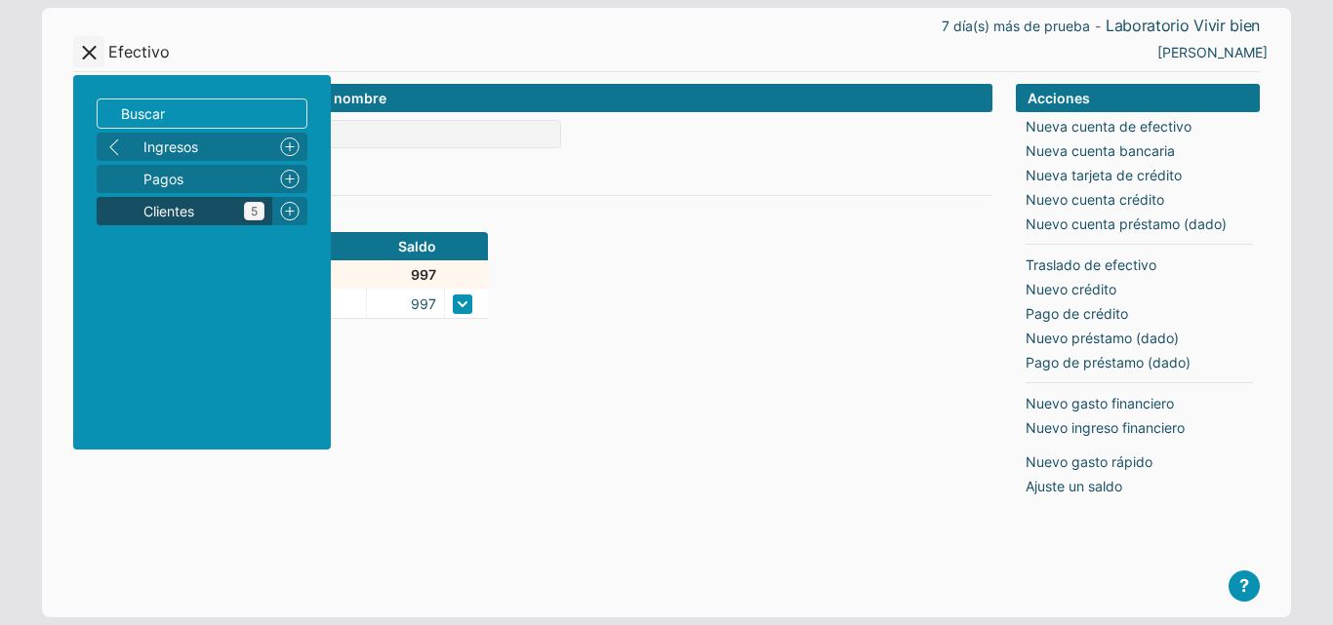
click at [207, 206] on span "Clientes 5" at bounding box center [203, 211] width 121 height 20
